Goal: Task Accomplishment & Management: Manage account settings

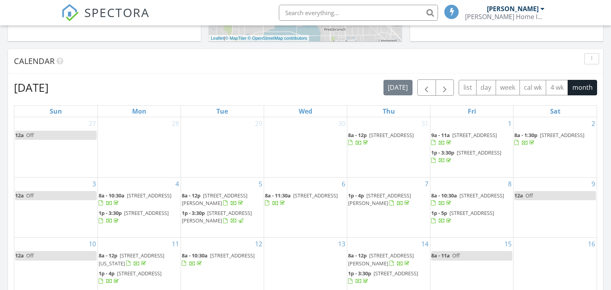
click at [210, 259] on span "[STREET_ADDRESS]" at bounding box center [232, 255] width 45 height 7
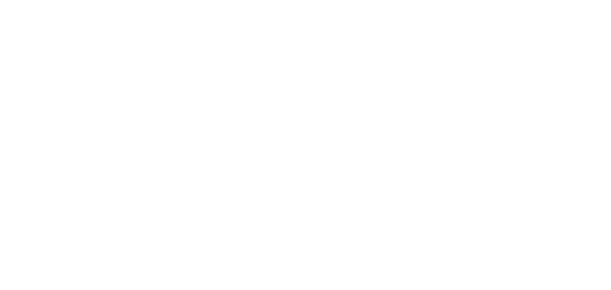
click at [0, 0] on div "Dashboard" at bounding box center [0, 0] width 0 height 0
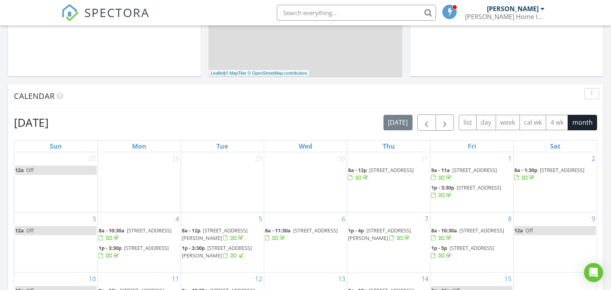
scroll to position [724, 611]
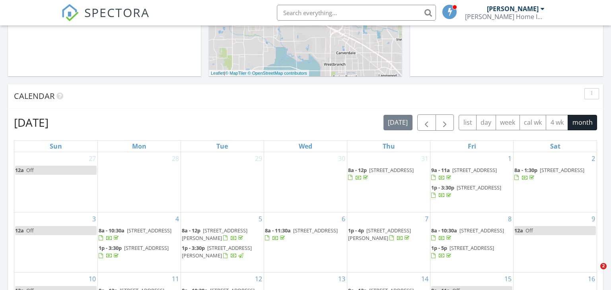
click at [463, 172] on span "2637 Shady Cedar Ct, Conroe 77301" at bounding box center [474, 170] width 45 height 7
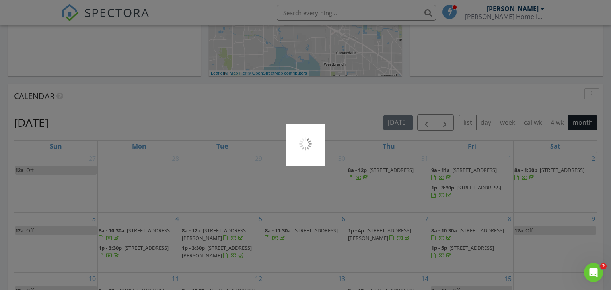
scroll to position [0, 0]
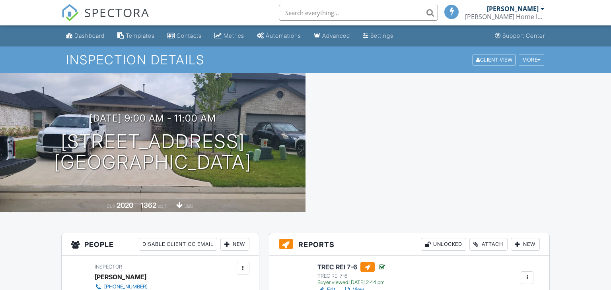
scroll to position [79, 0]
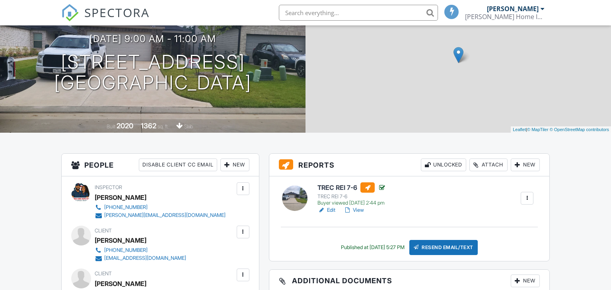
click at [331, 211] on link "Edit" at bounding box center [326, 210] width 18 height 8
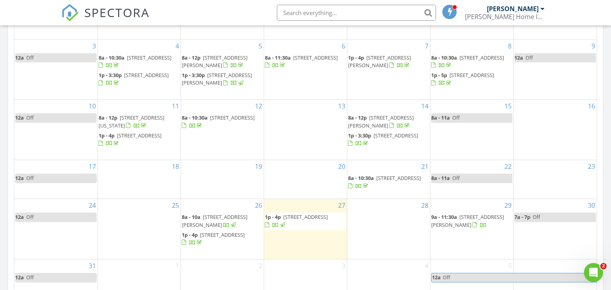
scroll to position [495, 0]
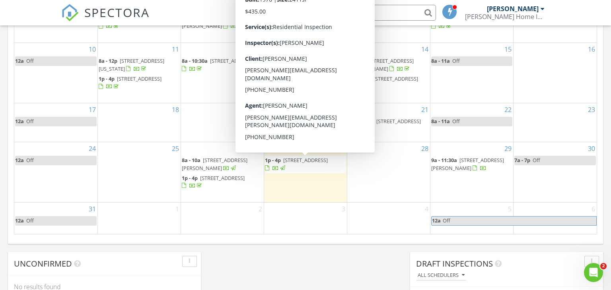
click at [286, 165] on div at bounding box center [275, 169] width 21 height 8
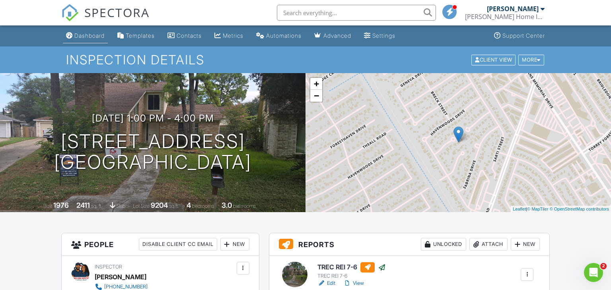
click at [101, 38] on div "Dashboard" at bounding box center [89, 35] width 30 height 7
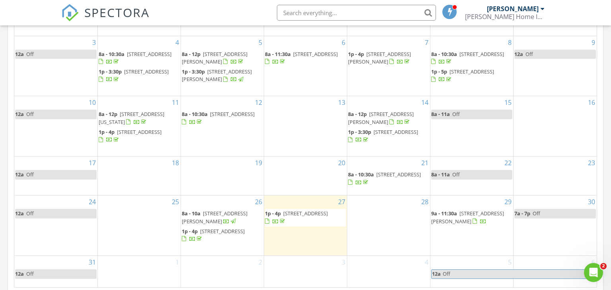
scroll to position [534, 0]
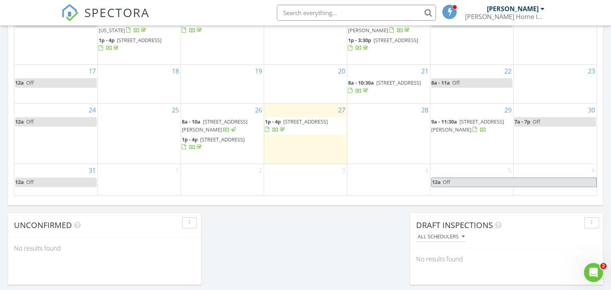
click at [235, 120] on span "[STREET_ADDRESS][PERSON_NAME]" at bounding box center [215, 125] width 66 height 15
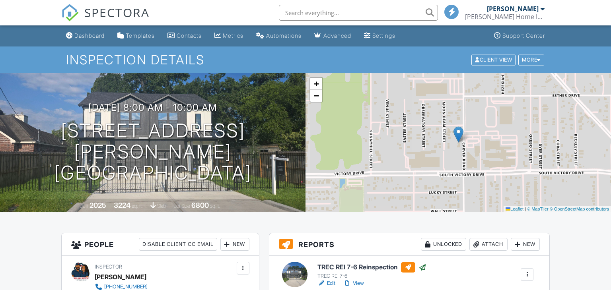
click at [93, 37] on div "Dashboard" at bounding box center [89, 35] width 30 height 7
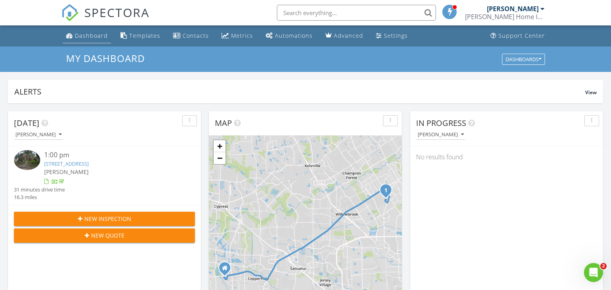
click at [90, 36] on div "Dashboard" at bounding box center [91, 36] width 33 height 8
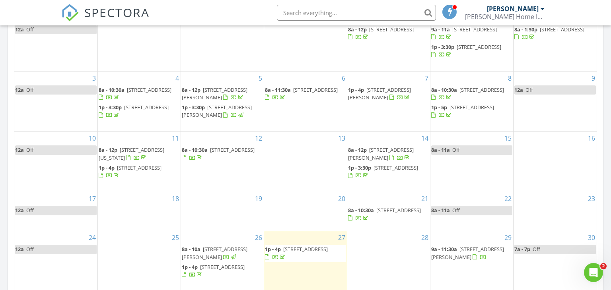
scroll to position [409, 0]
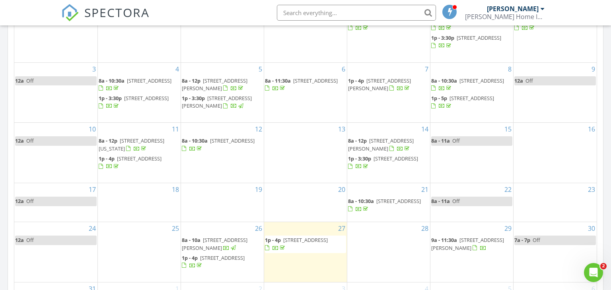
scroll to position [421, 0]
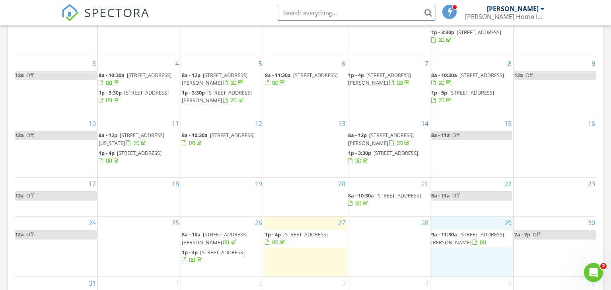
click at [471, 253] on div "29 9a - 11:30a 232 3rd St, San Leon 77539" at bounding box center [471, 247] width 83 height 60
click at [474, 235] on link "Event" at bounding box center [469, 232] width 41 height 13
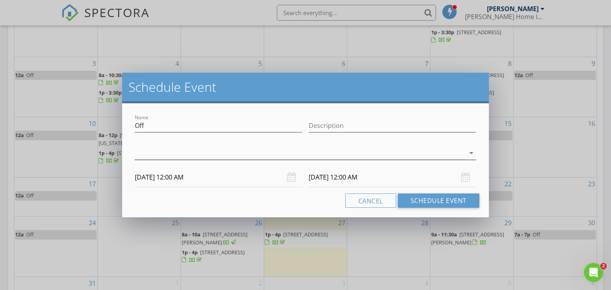
click at [170, 155] on div at bounding box center [300, 153] width 330 height 13
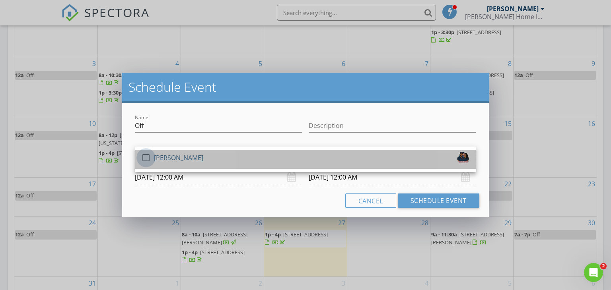
click at [145, 159] on div at bounding box center [146, 158] width 14 height 14
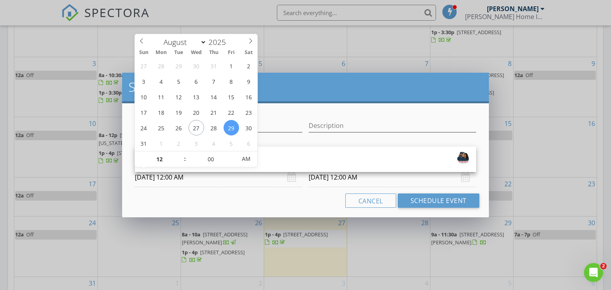
click at [184, 175] on input "08/29/2025 12:00 AM" at bounding box center [218, 177] width 167 height 19
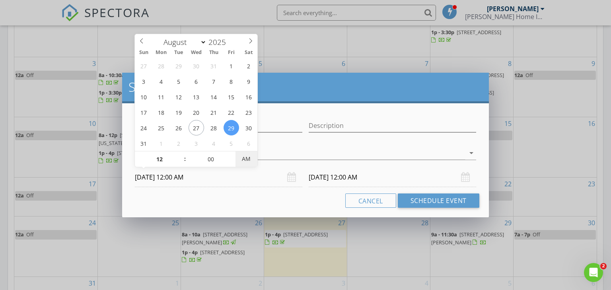
type input "08/29/2025 12:00 PM"
click at [244, 161] on span "AM" at bounding box center [246, 159] width 22 height 16
drag, startPoint x: 329, startPoint y: 183, endPoint x: 322, endPoint y: 183, distance: 7.6
click at [329, 183] on input "08/30/2025 12:00 PM" at bounding box center [391, 177] width 167 height 19
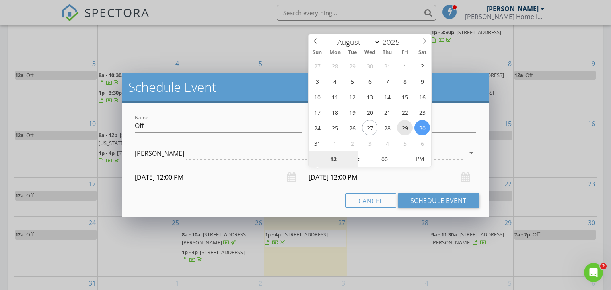
type input "08/29/2025 12:00 PM"
type input "01"
type input "08/29/2025 1:00 PM"
click at [352, 156] on span at bounding box center [355, 155] width 6 height 8
type input "02"
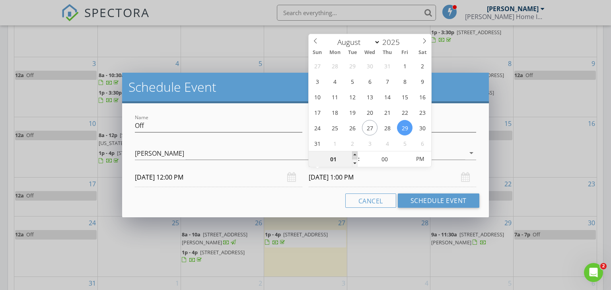
type input "08/29/2025 2:00 PM"
click at [352, 156] on span at bounding box center [355, 155] width 6 height 8
type input "03"
type input "08/29/2025 3:00 PM"
click at [352, 156] on span at bounding box center [355, 155] width 6 height 8
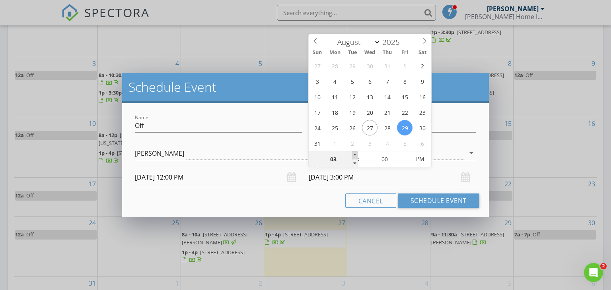
type input "04"
type input "08/29/2025 4:00 PM"
click at [352, 156] on span at bounding box center [355, 155] width 6 height 8
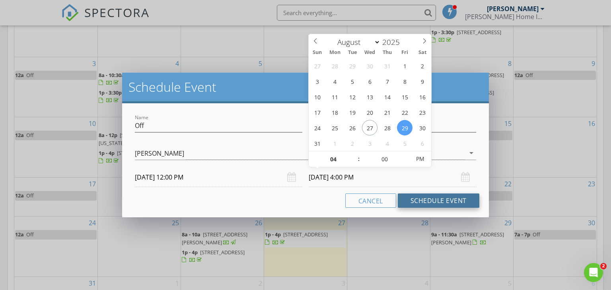
click at [416, 201] on button "Schedule Event" at bounding box center [437, 201] width 81 height 14
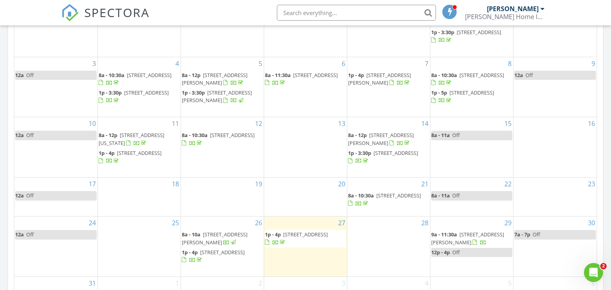
scroll to position [516, 0]
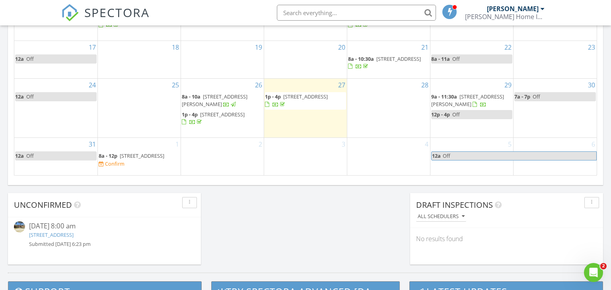
click at [164, 158] on span "[STREET_ADDRESS]" at bounding box center [142, 155] width 45 height 7
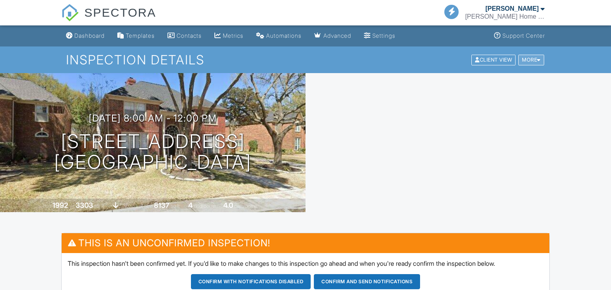
click at [527, 60] on div "More" at bounding box center [531, 59] width 26 height 11
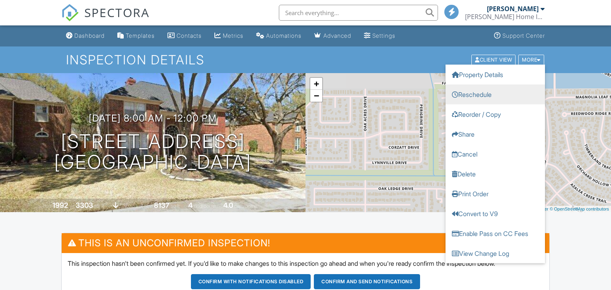
click at [498, 91] on link "Reschedule" at bounding box center [494, 94] width 99 height 20
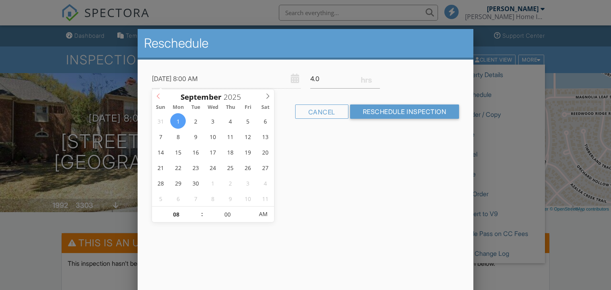
click at [157, 99] on span at bounding box center [158, 94] width 13 height 11
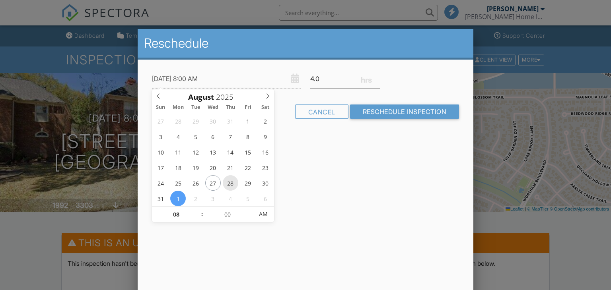
type input "[DATE] 8:00 AM"
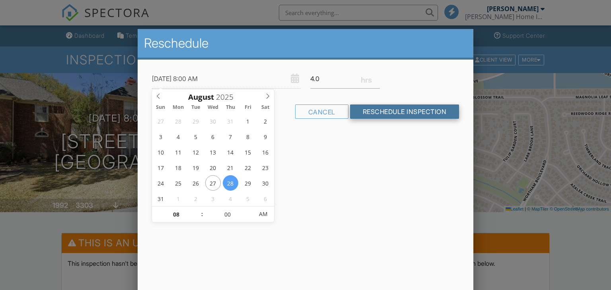
click at [411, 114] on input "Reschedule Inspection" at bounding box center [404, 112] width 109 height 14
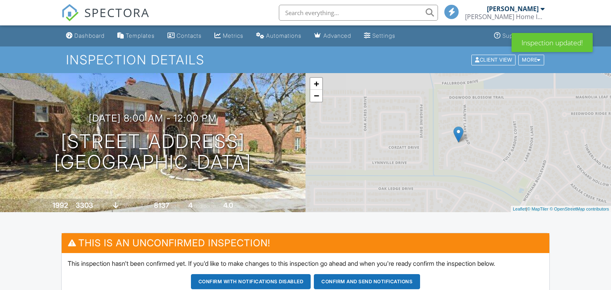
scroll to position [293, 0]
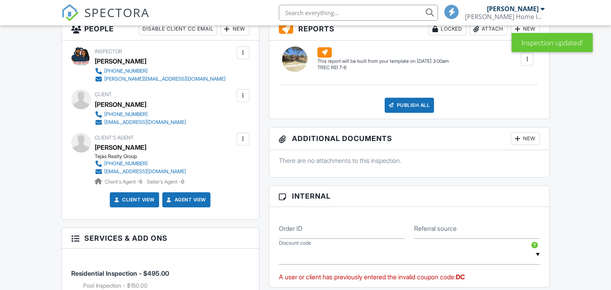
click at [331, 256] on input "text" at bounding box center [409, 254] width 261 height 19
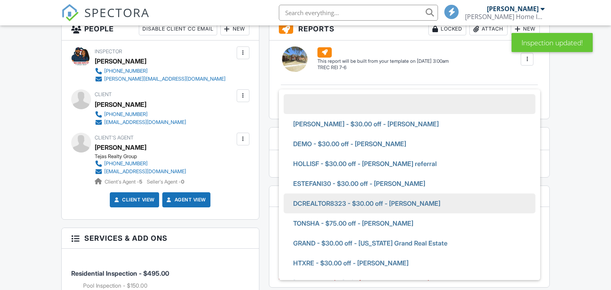
click at [394, 202] on span "DCREALTOR8323 - $30.00 off - [PERSON_NAME]" at bounding box center [367, 204] width 160 height 20
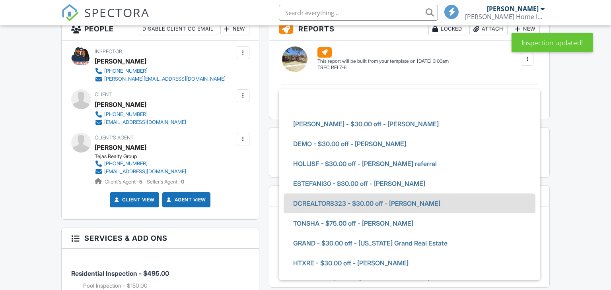
type input "DCREALTOR8323 - $30.00 off - [PERSON_NAME]"
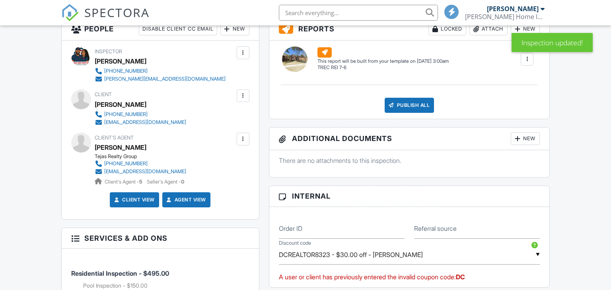
scroll to position [0, 0]
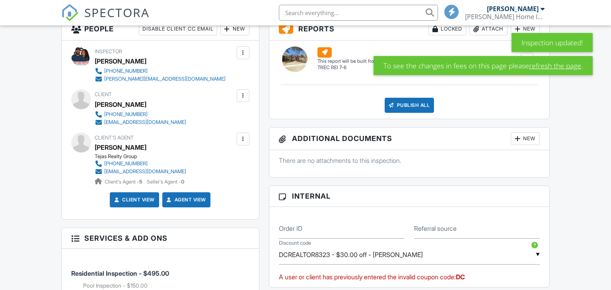
click at [558, 66] on link "refresh the page" at bounding box center [555, 65] width 52 height 10
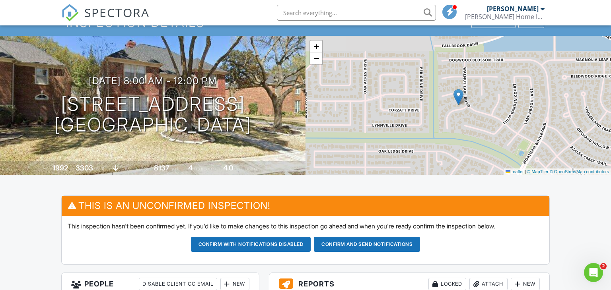
scroll to position [31, 0]
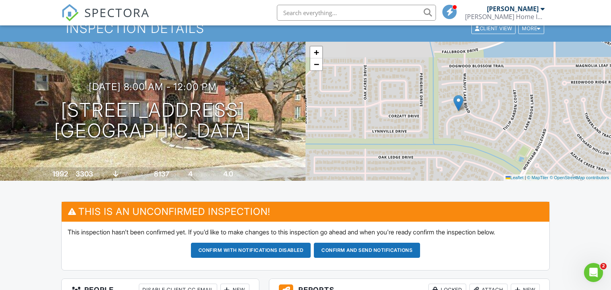
click at [311, 254] on button "Confirm and send notifications" at bounding box center [251, 250] width 120 height 15
